Goal: Task Accomplishment & Management: Manage account settings

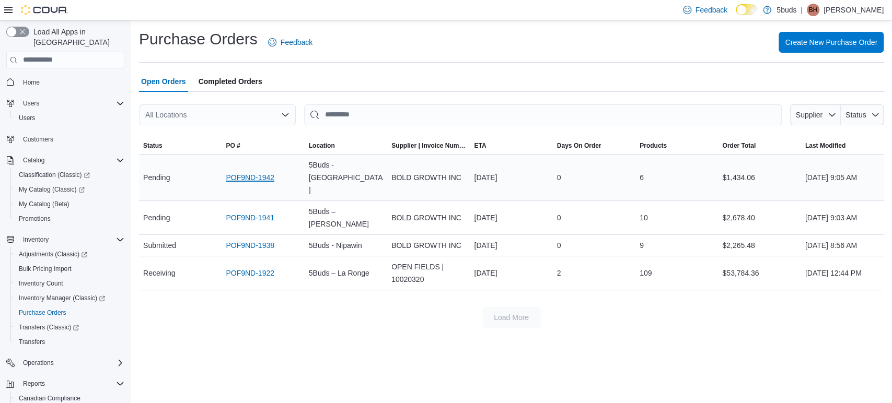
click at [235, 171] on link "POF9ND-1942" at bounding box center [250, 177] width 49 height 13
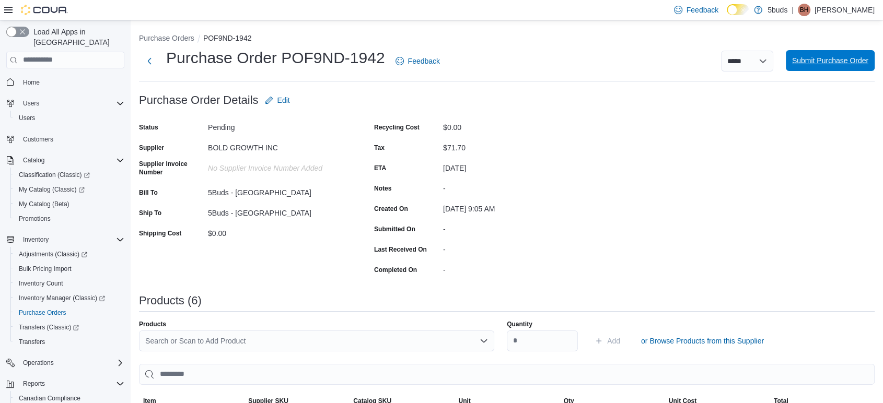
click at [858, 59] on span "Submit Purchase Order" at bounding box center [830, 60] width 76 height 10
